Goal: Task Accomplishment & Management: Complete application form

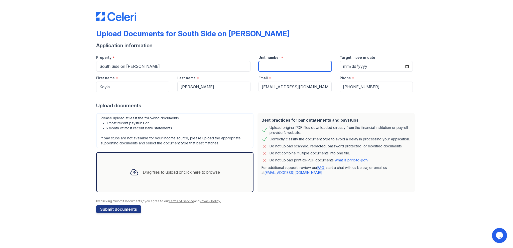
click at [302, 67] on input "Unit number" at bounding box center [295, 66] width 73 height 11
type input "249"
click at [407, 63] on input "Target move in date" at bounding box center [376, 66] width 73 height 11
click at [407, 65] on input "Target move in date" at bounding box center [376, 66] width 73 height 11
type input "[DATE]"
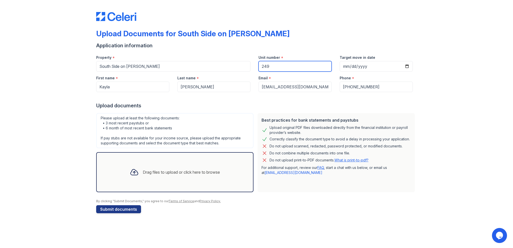
click at [285, 68] on input "249" at bounding box center [295, 66] width 73 height 11
click at [318, 35] on div "Upload Documents for South Side on [PERSON_NAME]" at bounding box center [256, 35] width 321 height 13
click at [121, 212] on button "Submit documents" at bounding box center [118, 209] width 45 height 8
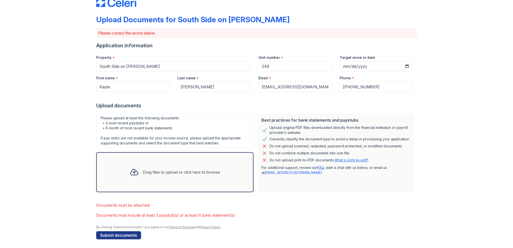
scroll to position [15, 0]
click at [149, 172] on div "Drag files to upload or click here to browse" at bounding box center [181, 172] width 77 height 6
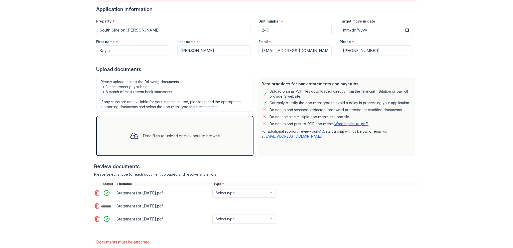
scroll to position [85, 0]
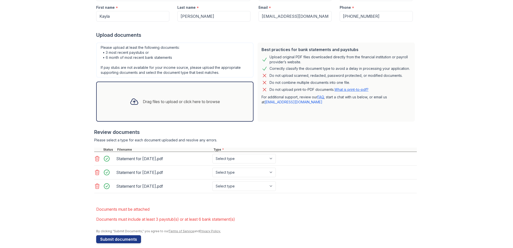
click at [246, 153] on div "Statement for [DATE].pdf Select type Paystub Bank Statement Offer Letter Tax Do…" at bounding box center [255, 159] width 323 height 14
drag, startPoint x: 246, startPoint y: 154, endPoint x: 244, endPoint y: 157, distance: 4.0
click at [246, 154] on select "Select type Paystub Bank Statement Offer Letter Tax Documents Benefit Award Let…" at bounding box center [244, 159] width 63 height 10
select select "paystub"
click at [213, 154] on select "Select type Paystub Bank Statement Offer Letter Tax Documents Benefit Award Let…" at bounding box center [244, 159] width 63 height 10
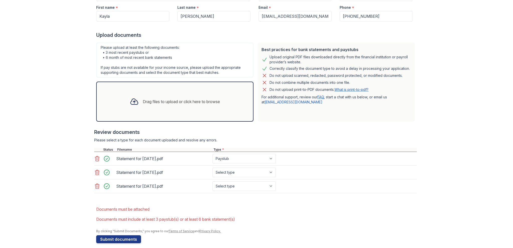
click at [236, 163] on div "Statement for [DATE].pdf Select type Paystub Bank Statement Offer Letter Tax Do…" at bounding box center [255, 159] width 323 height 14
click at [234, 171] on select "Select type Paystub Bank Statement Offer Letter Tax Documents Benefit Award Let…" at bounding box center [244, 173] width 63 height 10
click at [213, 168] on select "Select type Paystub Bank Statement Offer Letter Tax Documents Benefit Award Let…" at bounding box center [244, 173] width 63 height 10
click at [234, 173] on select "Select type Paystub Bank Statement Offer Letter Tax Documents Benefit Award Let…" at bounding box center [244, 173] width 63 height 10
select select "paystub"
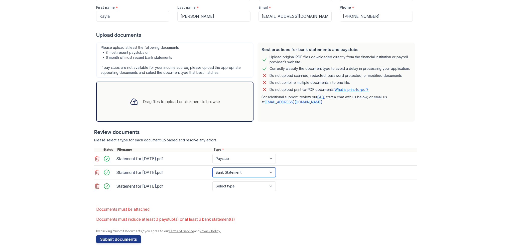
click at [213, 168] on select "Select type Paystub Bank Statement Offer Letter Tax Documents Benefit Award Let…" at bounding box center [244, 173] width 63 height 10
click at [237, 178] on div "Statement for [DATE].pdf Select type Paystub Bank Statement Offer Letter Tax Do…" at bounding box center [255, 173] width 323 height 14
drag, startPoint x: 237, startPoint y: 181, endPoint x: 236, endPoint y: 184, distance: 2.7
click at [236, 182] on select "Select type Paystub Bank Statement Offer Letter Tax Documents Benefit Award Let…" at bounding box center [244, 187] width 63 height 10
select select "paystub"
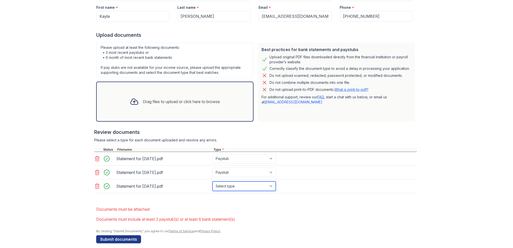
click at [213, 182] on select "Select type Paystub Bank Statement Offer Letter Tax Documents Benefit Award Let…" at bounding box center [244, 187] width 63 height 10
click at [204, 200] on form "Application information Property * [GEOGRAPHIC_DATA] on [GEOGRAPHIC_DATA] Unit …" at bounding box center [256, 107] width 321 height 272
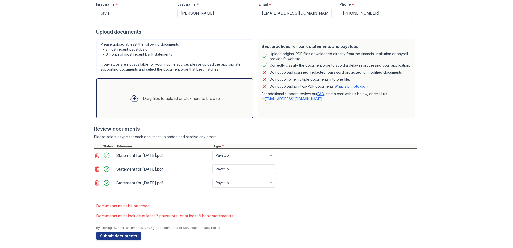
scroll to position [89, 0]
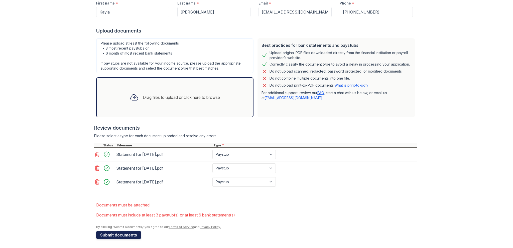
click at [125, 236] on button "Submit documents" at bounding box center [118, 235] width 45 height 8
